Goal: Obtain resource: Download file/media

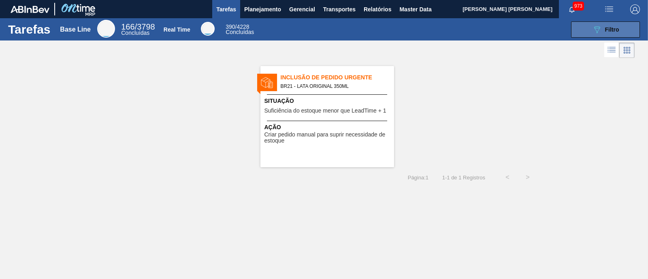
click at [579, 32] on button "089F7B8B-B2A5-4AFE-B5C0-19BA573D28AC Filtro" at bounding box center [605, 29] width 69 height 16
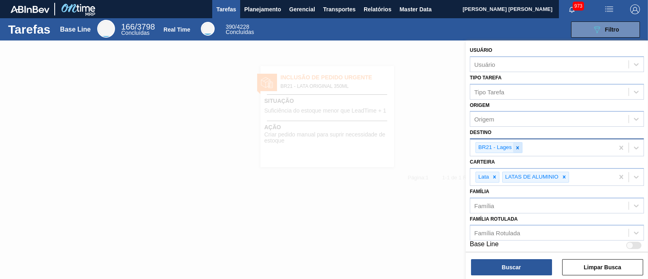
click at [519, 147] on icon at bounding box center [517, 148] width 6 height 6
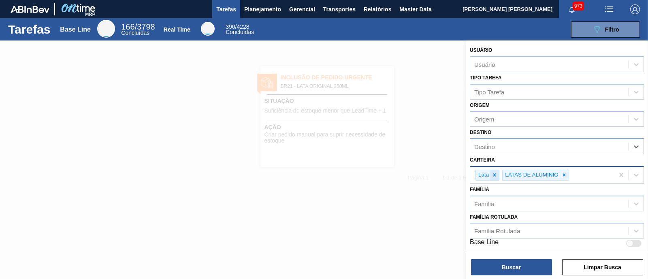
click at [493, 172] on icon at bounding box center [494, 175] width 6 height 6
click at [368, 12] on span "Relatórios" at bounding box center [377, 9] width 28 height 10
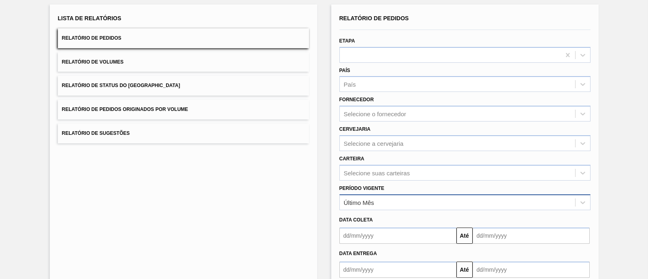
scroll to position [50, 0]
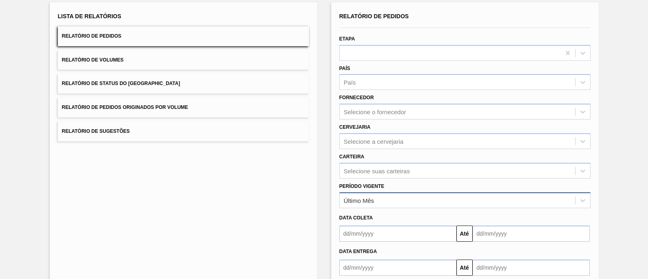
click at [367, 198] on div "Último Mês" at bounding box center [359, 200] width 30 height 7
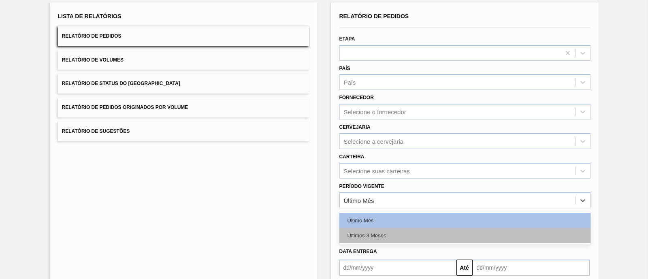
click at [376, 229] on div "Últimos 3 Meses" at bounding box center [464, 235] width 251 height 15
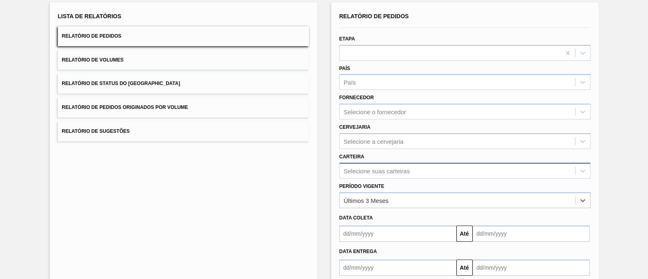
click at [360, 167] on div "Selecione suas carteiras" at bounding box center [464, 171] width 251 height 16
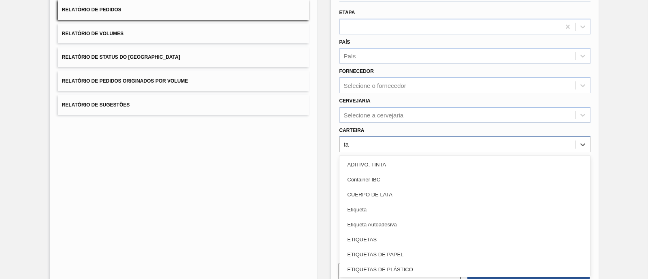
type input "tam"
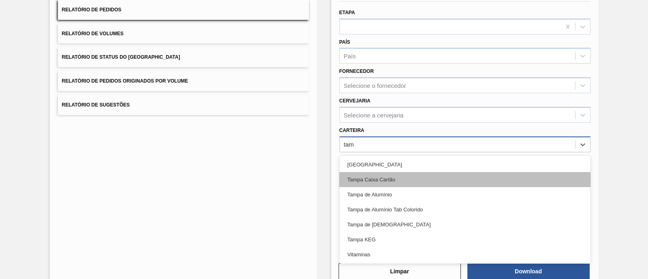
click at [382, 185] on div "Tampa Caixa Cartão" at bounding box center [464, 179] width 251 height 15
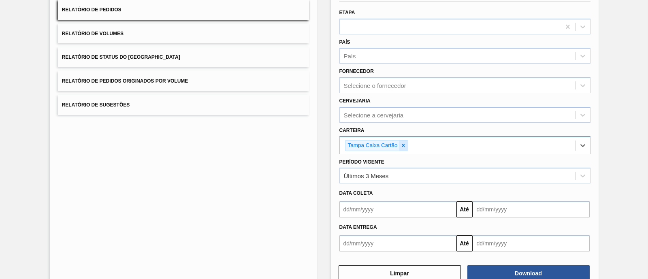
click at [404, 143] on icon at bounding box center [403, 145] width 6 height 6
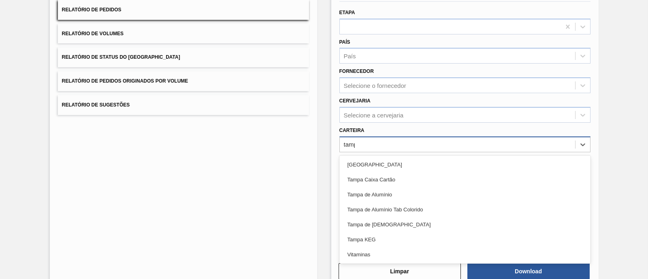
type input "[GEOGRAPHIC_DATA]"
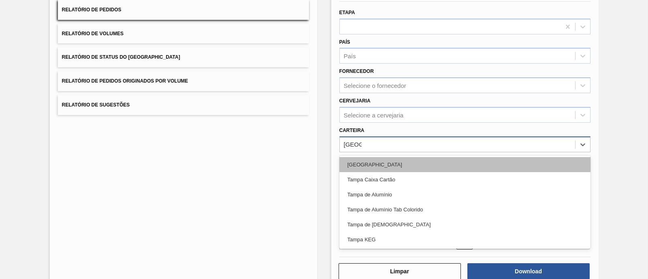
click at [370, 164] on div "[GEOGRAPHIC_DATA]" at bounding box center [464, 164] width 251 height 15
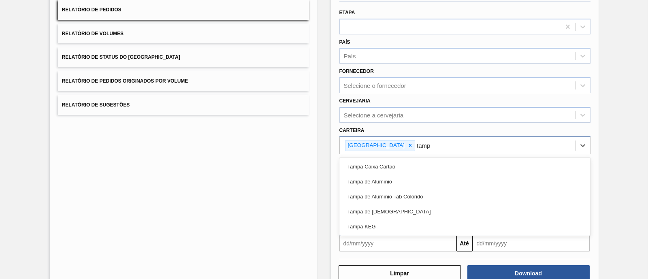
type input "[GEOGRAPHIC_DATA]"
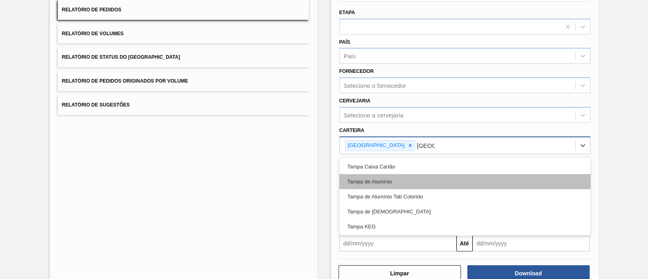
click at [387, 175] on div "Tampa de Alumínio" at bounding box center [464, 181] width 251 height 15
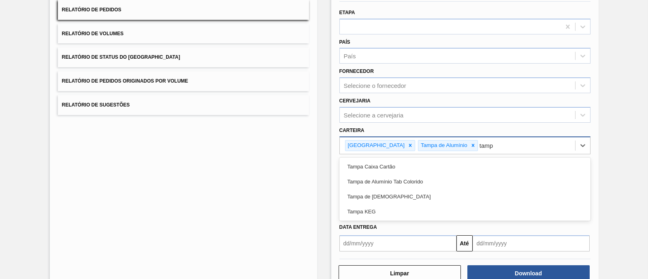
type input "[GEOGRAPHIC_DATA]"
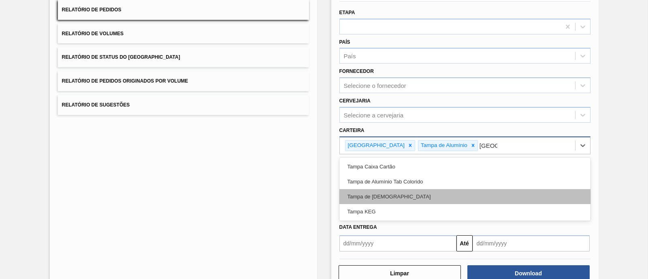
click at [390, 189] on div "Tampa de [DEMOGRAPHIC_DATA]" at bounding box center [464, 196] width 251 height 15
